Goal: Task Accomplishment & Management: Manage account settings

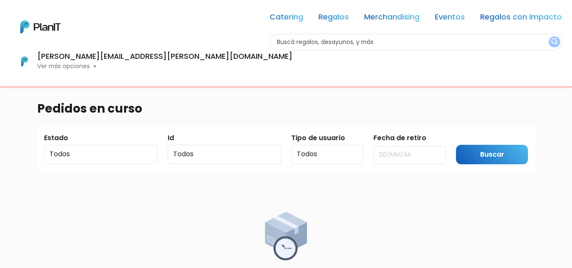
click at [292, 63] on p "Ver más opciones" at bounding box center [164, 66] width 255 height 6
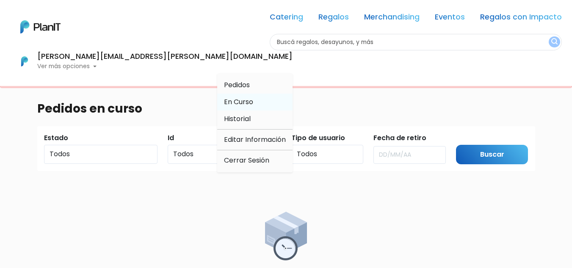
click at [253, 97] on span "En Curso" at bounding box center [238, 102] width 29 height 10
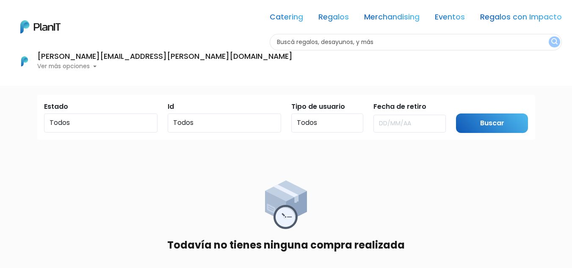
click at [292, 63] on p "Ver más opciones" at bounding box center [164, 66] width 255 height 6
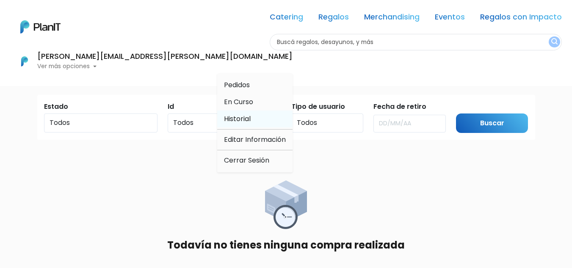
click at [250, 114] on span "Historial" at bounding box center [237, 119] width 27 height 10
